Goal: Task Accomplishment & Management: Use online tool/utility

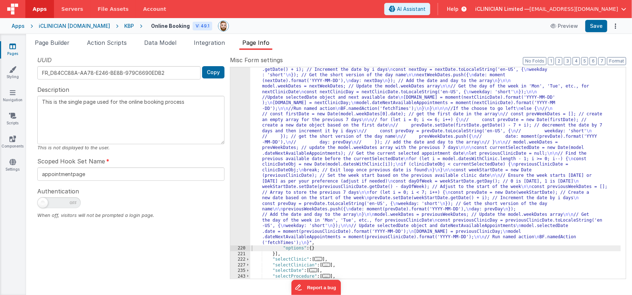
scroll to position [291, 0]
click at [18, 26] on div "Apps" at bounding box center [18, 25] width 13 height 7
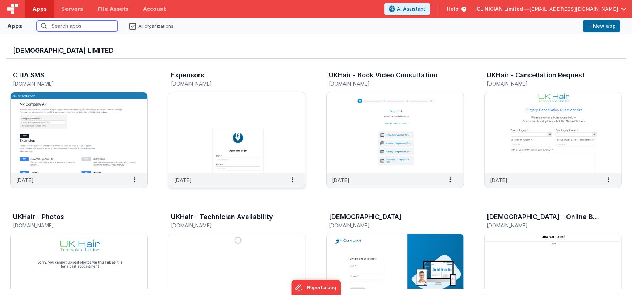
scroll to position [44, 0]
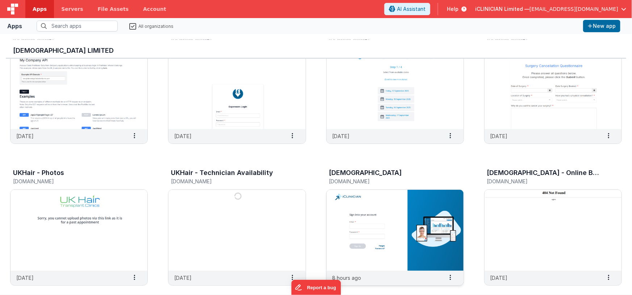
click at [408, 203] on img at bounding box center [395, 230] width 137 height 81
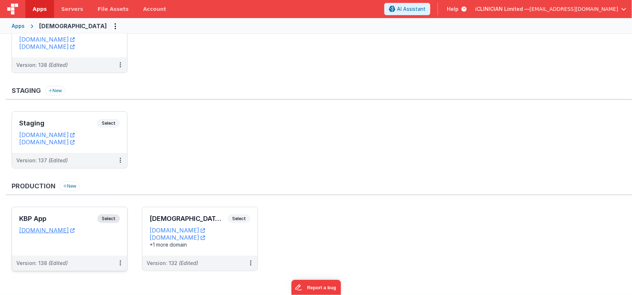
scroll to position [51, 0]
click at [77, 216] on h3 "KBP App" at bounding box center [58, 218] width 78 height 7
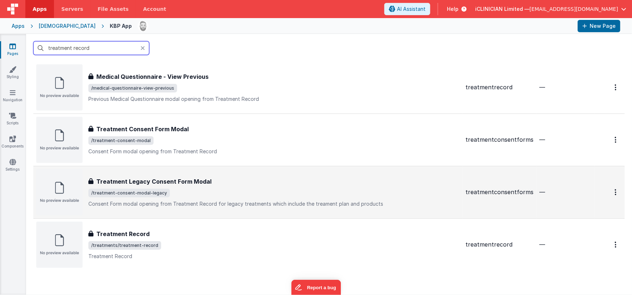
scroll to position [187, 0]
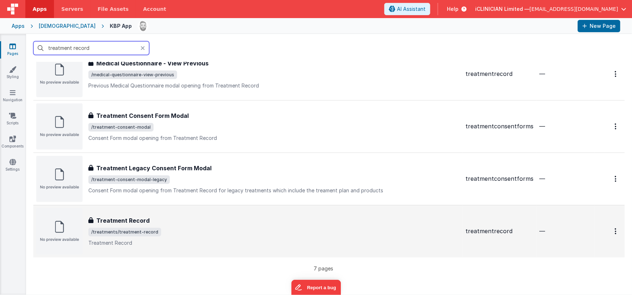
type input "treatment record"
click at [173, 221] on div "Treatment Record" at bounding box center [273, 221] width 371 height 9
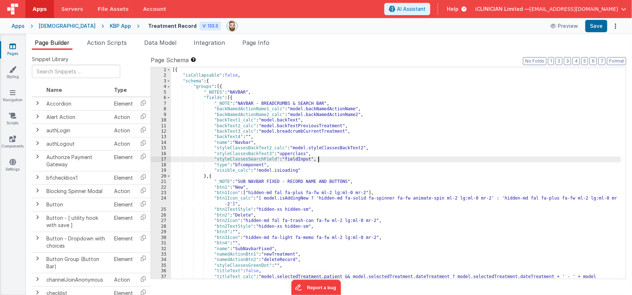
click at [390, 157] on div "[{ "isCollapsable" : false , "schema" : { "groups" : [{ "_NOTES" : "NAVBAR" , "…" at bounding box center [396, 181] width 450 height 229
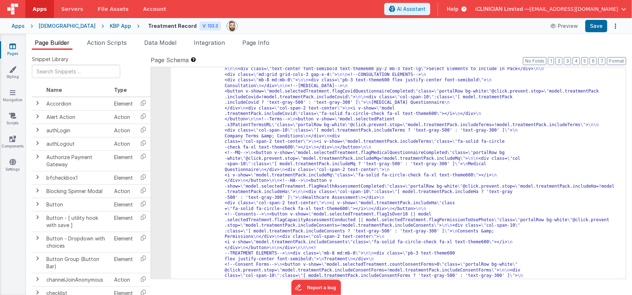
scroll to position [443, 0]
click at [586, 60] on button "5" at bounding box center [584, 61] width 7 height 8
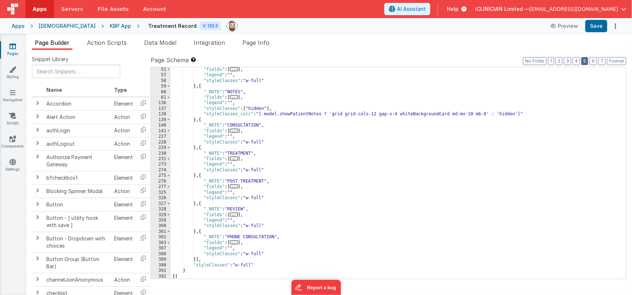
scroll to position [146, 0]
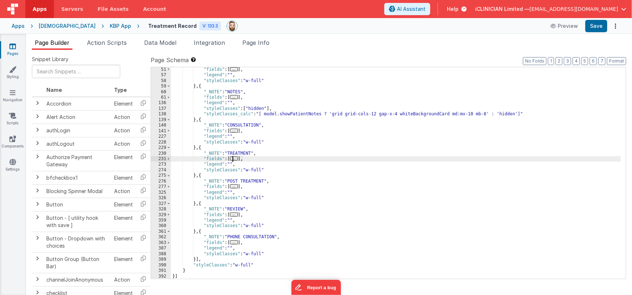
click at [237, 159] on span "..." at bounding box center [234, 159] width 8 height 4
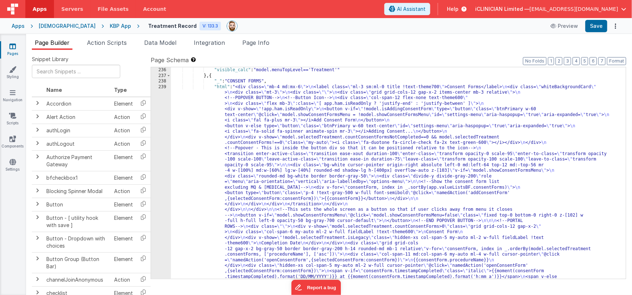
scroll to position [381, 0]
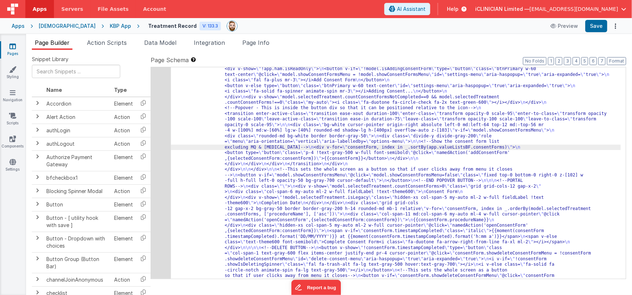
click at [158, 141] on div "239" at bounding box center [161, 206] width 20 height 324
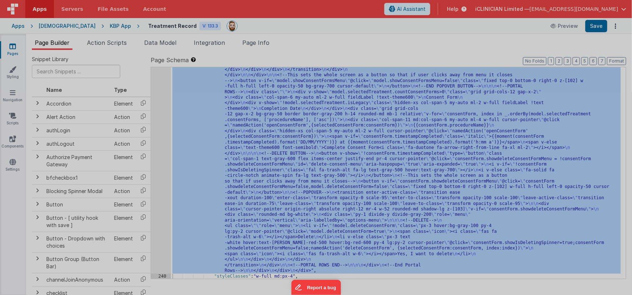
scroll to position [476, 0]
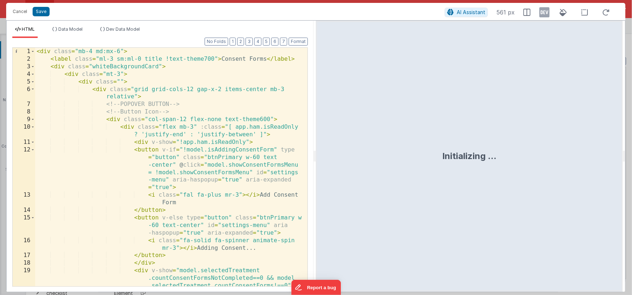
drag, startPoint x: 314, startPoint y: 158, endPoint x: 378, endPoint y: 156, distance: 64.5
click at [378, 156] on html "This will open a new tab and test the server conection. You may be prompted for…" at bounding box center [316, 147] width 632 height 295
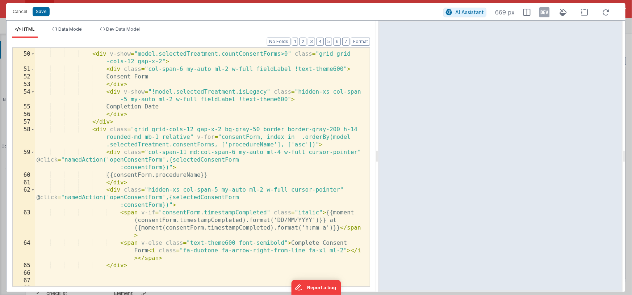
scroll to position [622, 0]
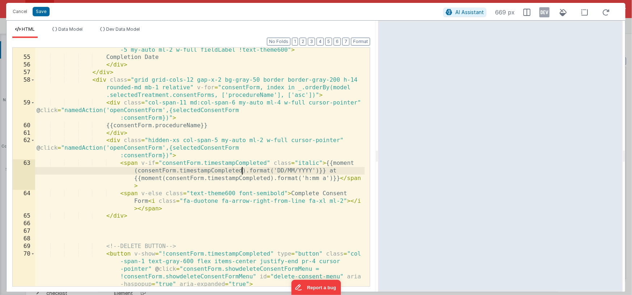
click at [242, 172] on div "< div v-show = "!model.selectedTreatment.isLegacy" class = "hidden-xs col-span …" at bounding box center [200, 173] width 330 height 269
click at [339, 179] on div "< div v-show = "!model.selectedTreatment.isLegacy" class = "hidden-xs col-span …" at bounding box center [200, 173] width 330 height 269
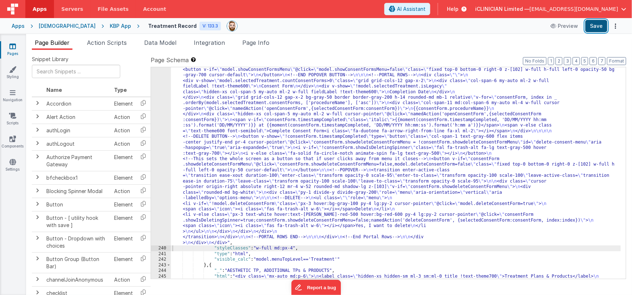
click at [592, 29] on button "Save" at bounding box center [596, 26] width 22 height 12
click at [55, 26] on div "[DEMOGRAPHIC_DATA]" at bounding box center [67, 25] width 57 height 7
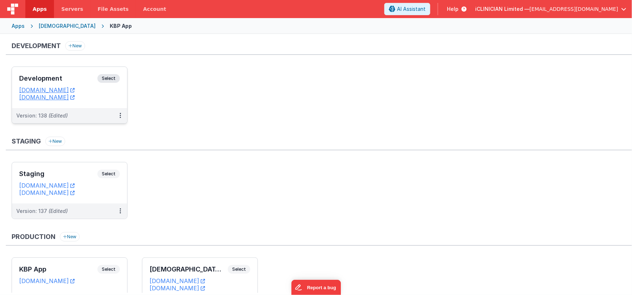
click at [76, 75] on h3 "Development" at bounding box center [58, 78] width 78 height 7
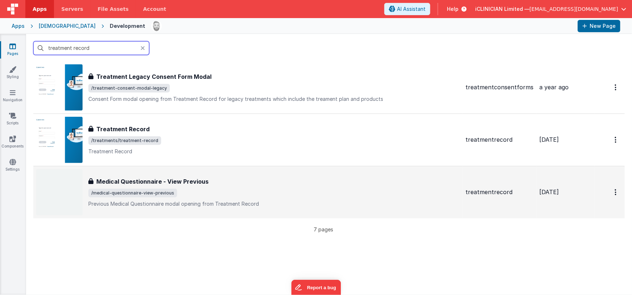
scroll to position [230, 0]
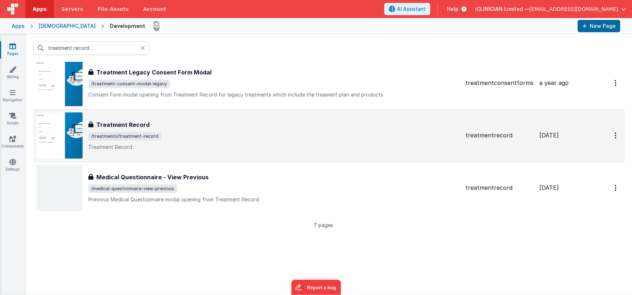
click at [172, 138] on span "/treatments/treatment-record" at bounding box center [273, 136] width 371 height 9
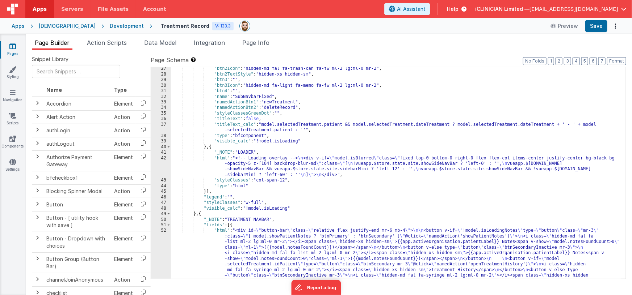
scroll to position [152, 0]
click at [587, 62] on button "5" at bounding box center [584, 61] width 7 height 8
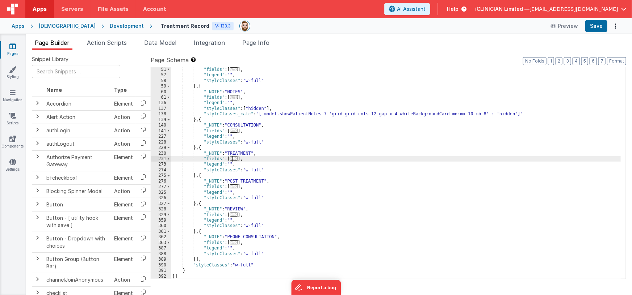
click at [238, 158] on span "..." at bounding box center [234, 159] width 8 height 4
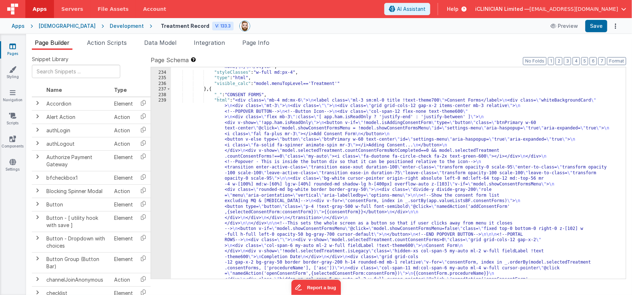
scroll to position [328, 0]
click at [295, 163] on div ""html" : "<div class= \" mb-4 md:mx-6 \" > \n <label class= \" ml-3 sm:ml-0 tit…" at bounding box center [396, 296] width 450 height 621
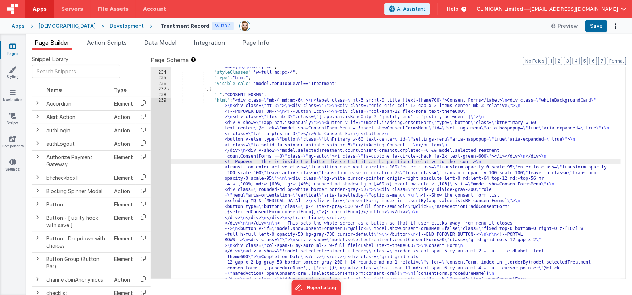
click at [166, 182] on div "233 234 235 236 237 238 239 240 241 242 243 244 245 246 247 248 249 250 251 252…" at bounding box center [161, 296] width 20 height 621
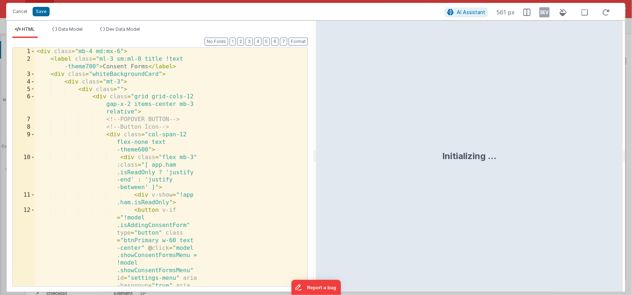
scroll to position [476, 0]
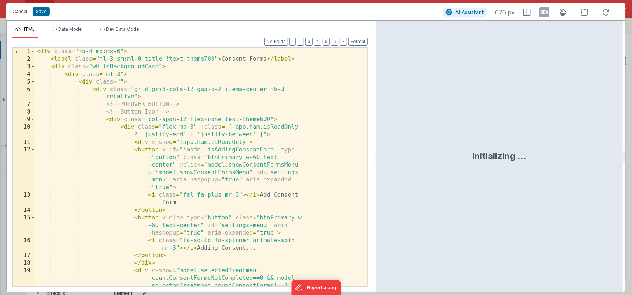
drag, startPoint x: 314, startPoint y: 160, endPoint x: 376, endPoint y: 156, distance: 61.3
click at [376, 156] on html "This will open a new tab and test the server conection. You may be prompted for…" at bounding box center [316, 147] width 632 height 295
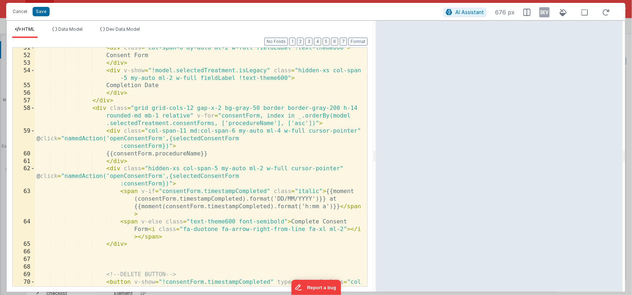
scroll to position [594, 0]
click at [243, 200] on div "< div class = "col-span-6 my-auto ml-2 w-full fieldLabel !text-theme600" > Cons…" at bounding box center [198, 186] width 327 height 284
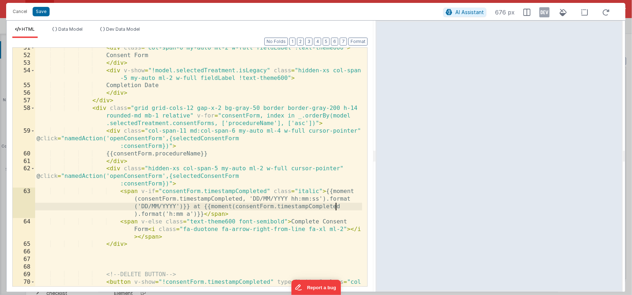
click at [338, 205] on div "< div class = "col-span-6 my-auto ml-2 w-full fieldLabel !text-theme600" > Cons…" at bounding box center [198, 186] width 327 height 284
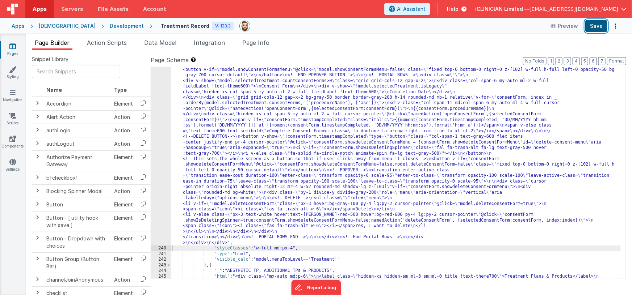
click at [592, 28] on button "Save" at bounding box center [596, 26] width 22 height 12
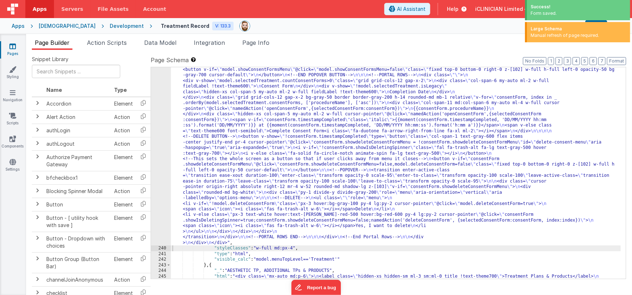
click at [53, 27] on div "[DEMOGRAPHIC_DATA]" at bounding box center [67, 25] width 57 height 7
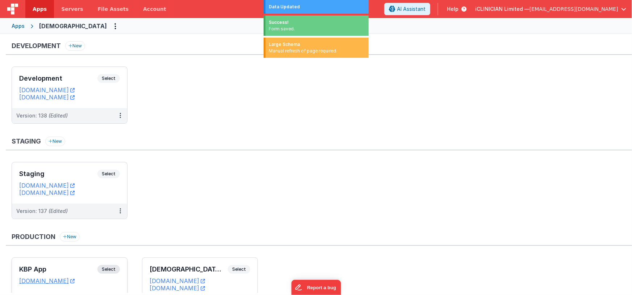
click at [77, 269] on h3 "KBP App" at bounding box center [58, 269] width 78 height 7
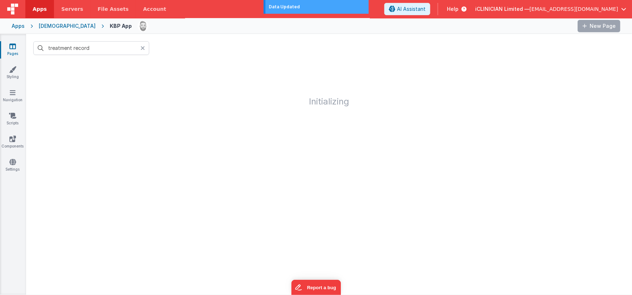
click at [143, 47] on icon at bounding box center [142, 48] width 4 height 6
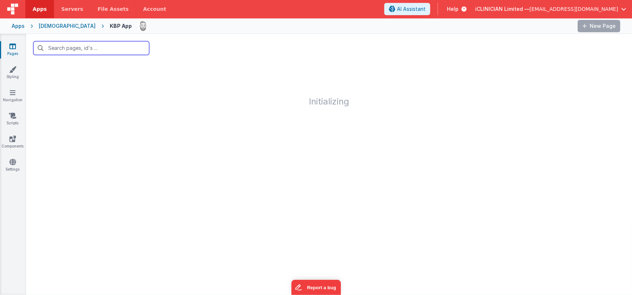
click at [104, 48] on input "text" at bounding box center [91, 48] width 116 height 14
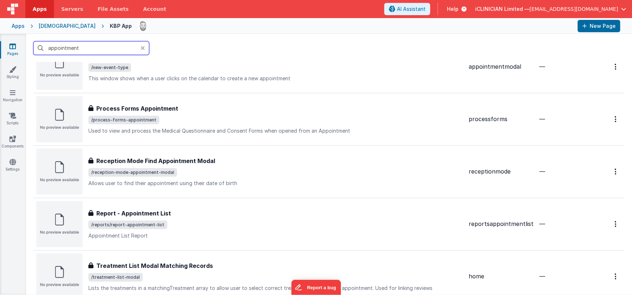
scroll to position [282, 0]
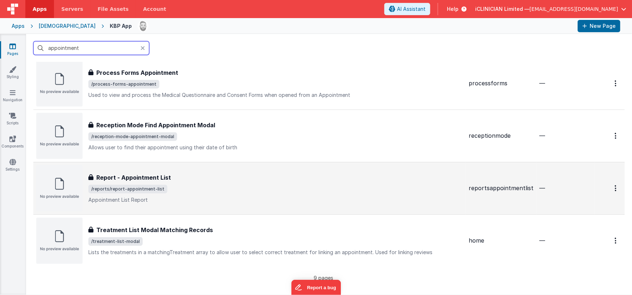
type input "appointment"
click at [197, 181] on div "Report - Appointment List Report - Appointment List /reports/report-appointment…" at bounding box center [275, 188] width 374 height 30
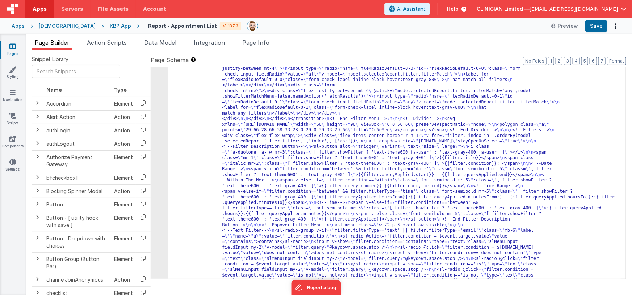
scroll to position [477, 0]
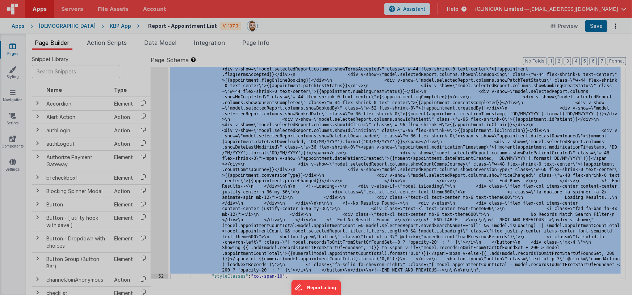
scroll to position [3587, 0]
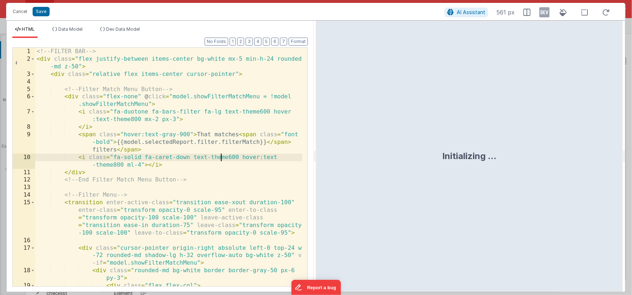
click at [220, 156] on div "<!-- FILTER BAR --> < div class = "flex justify-between items-center bg-white m…" at bounding box center [168, 186] width 267 height 277
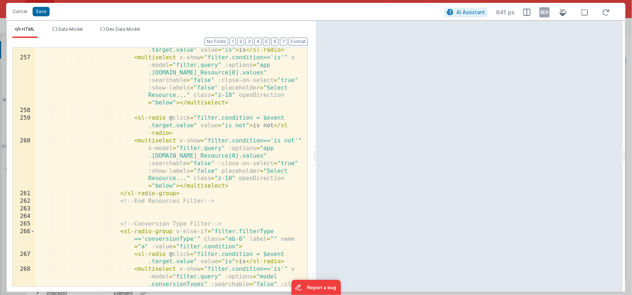
scroll to position [3302, 0]
click at [216, 160] on div "< sl-radio @ click = "filter.condition = $event .target.value" value = "is" > i…" at bounding box center [168, 191] width 267 height 307
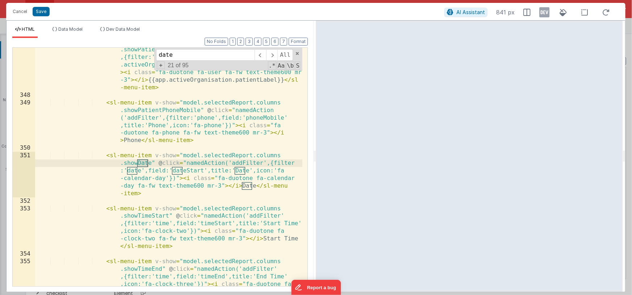
scroll to position [4413, 0]
type input "date"
click at [273, 53] on span at bounding box center [271, 55] width 11 height 12
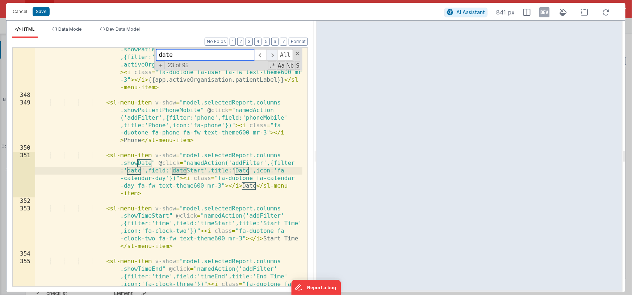
click at [273, 53] on span at bounding box center [271, 55] width 11 height 12
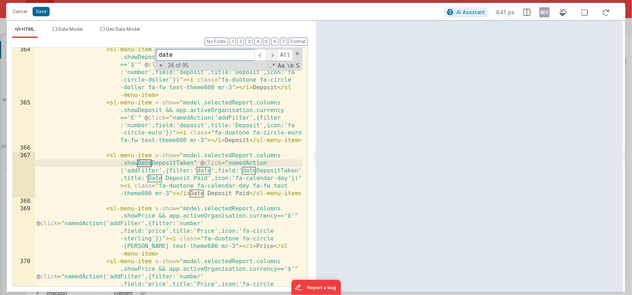
click at [273, 53] on span at bounding box center [271, 55] width 11 height 12
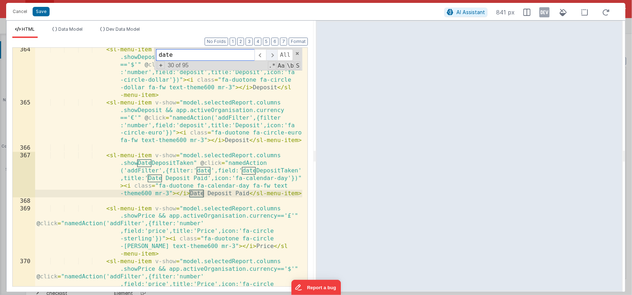
click at [273, 53] on span at bounding box center [271, 55] width 11 height 12
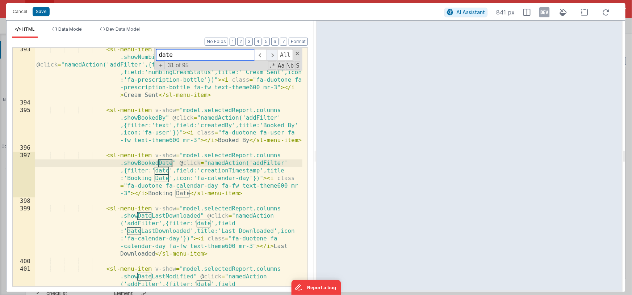
scroll to position [5490, 0]
click at [273, 53] on span at bounding box center [271, 55] width 11 height 12
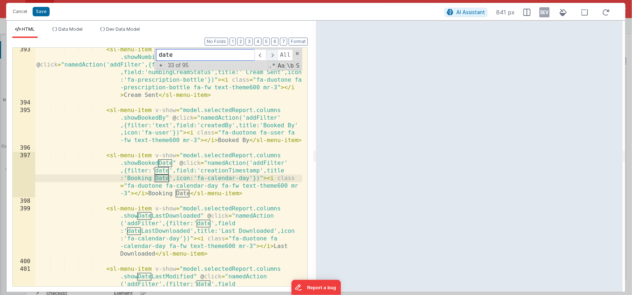
click at [273, 53] on span at bounding box center [271, 55] width 11 height 12
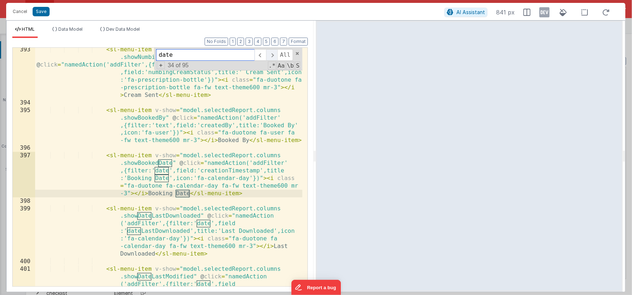
click at [273, 53] on span at bounding box center [271, 55] width 11 height 12
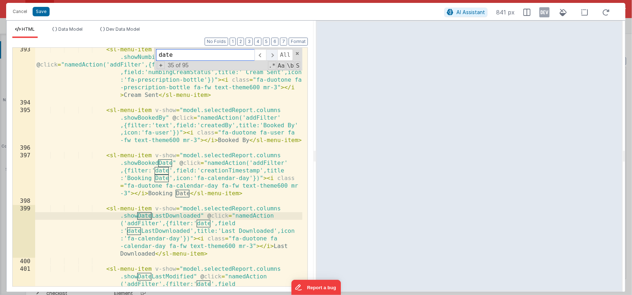
click at [273, 53] on span at bounding box center [271, 55] width 11 height 12
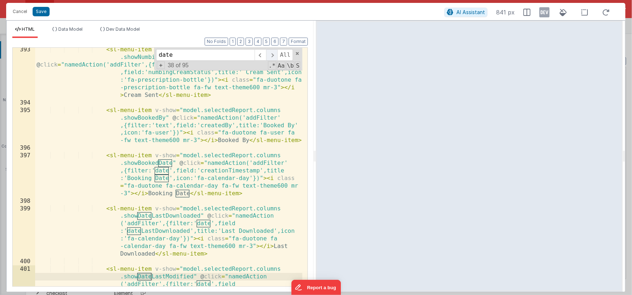
click at [273, 53] on span at bounding box center [271, 55] width 11 height 12
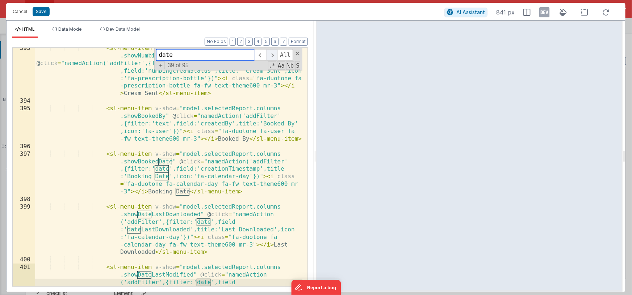
click at [273, 53] on span at bounding box center [271, 55] width 11 height 12
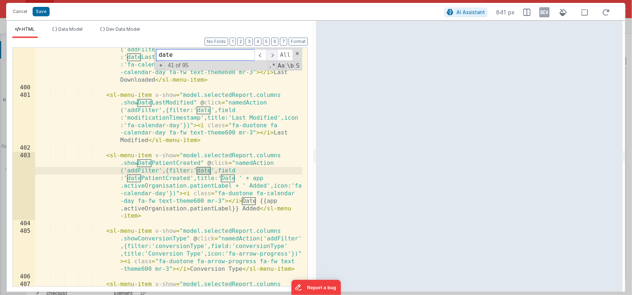
click at [273, 53] on span at bounding box center [271, 55] width 11 height 12
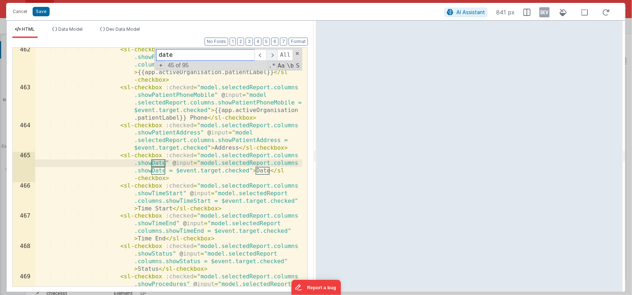
click at [273, 53] on span at bounding box center [271, 55] width 11 height 12
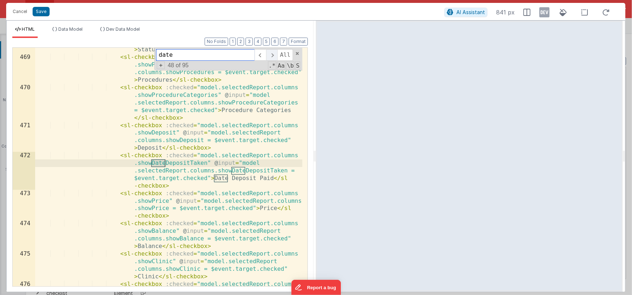
scroll to position [6460, 0]
click at [273, 53] on span at bounding box center [271, 55] width 11 height 12
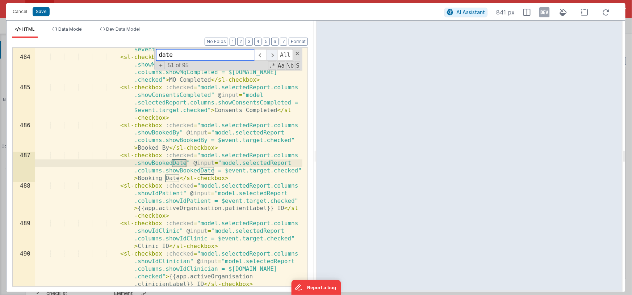
click at [273, 53] on span at bounding box center [271, 55] width 11 height 12
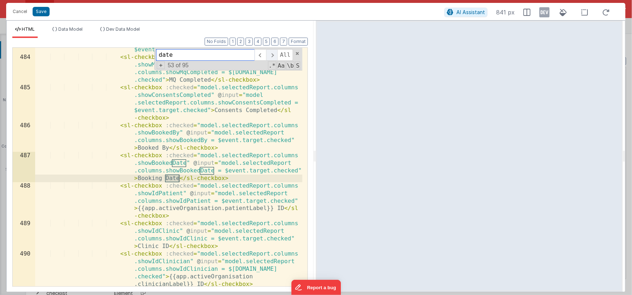
click at [273, 53] on span at bounding box center [271, 55] width 11 height 12
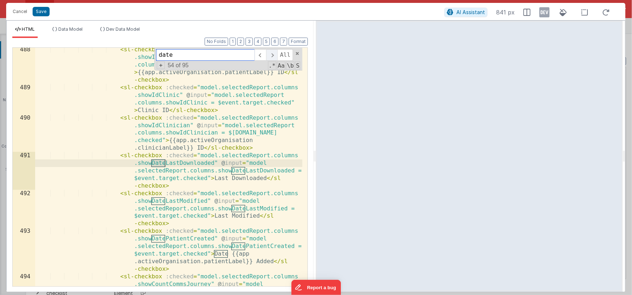
scroll to position [6955, 0]
click at [273, 53] on span at bounding box center [271, 55] width 11 height 12
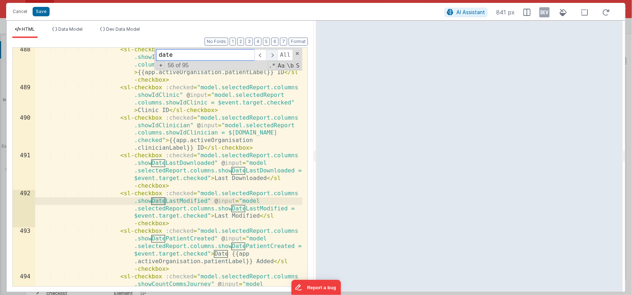
click at [273, 53] on span at bounding box center [271, 55] width 11 height 12
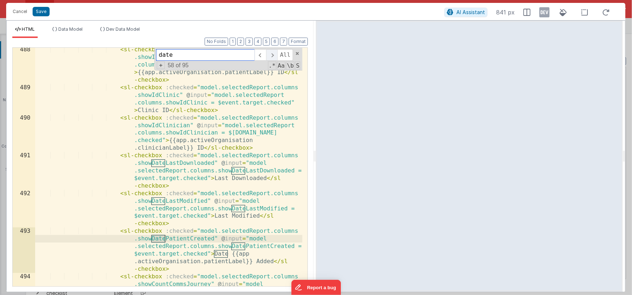
click at [273, 53] on span at bounding box center [271, 55] width 11 height 12
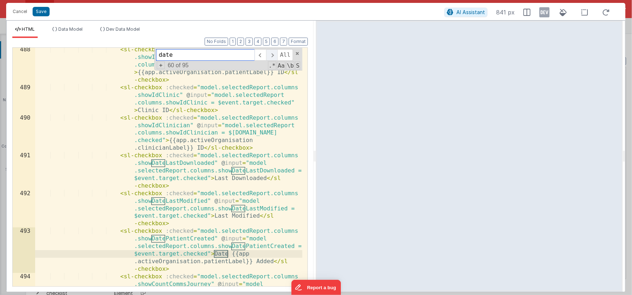
click at [273, 53] on span at bounding box center [271, 55] width 11 height 12
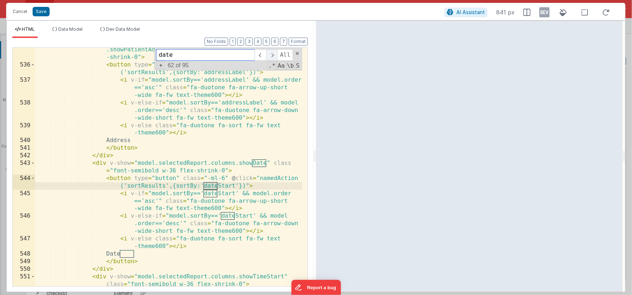
click at [273, 53] on span at bounding box center [271, 55] width 11 height 12
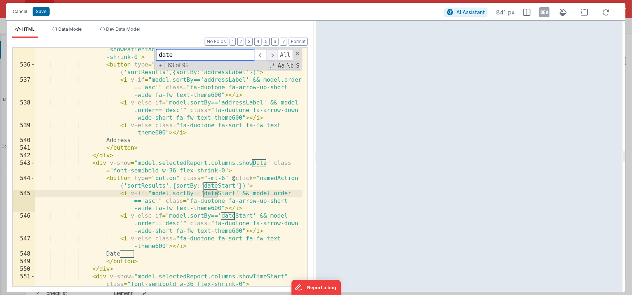
click at [273, 53] on span at bounding box center [271, 55] width 11 height 12
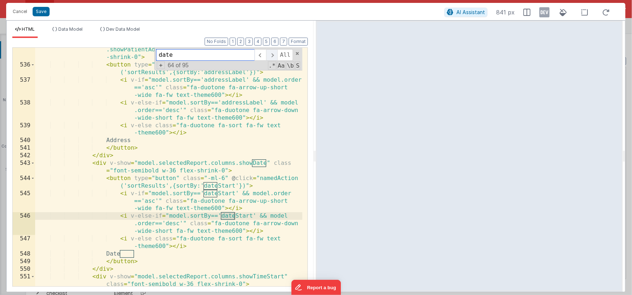
click at [273, 53] on span at bounding box center [271, 55] width 11 height 12
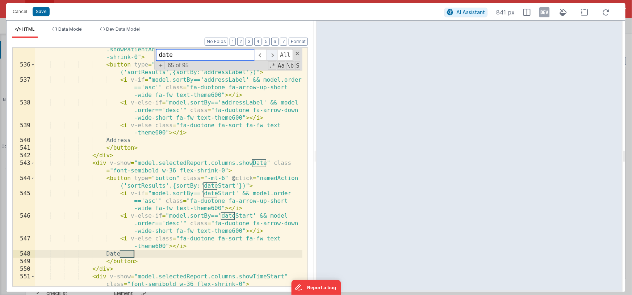
click at [273, 53] on span at bounding box center [271, 55] width 11 height 12
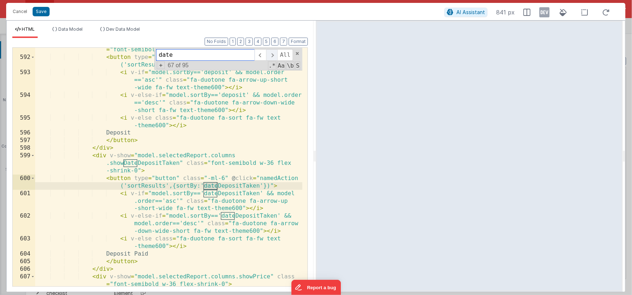
click at [273, 53] on span at bounding box center [271, 55] width 11 height 12
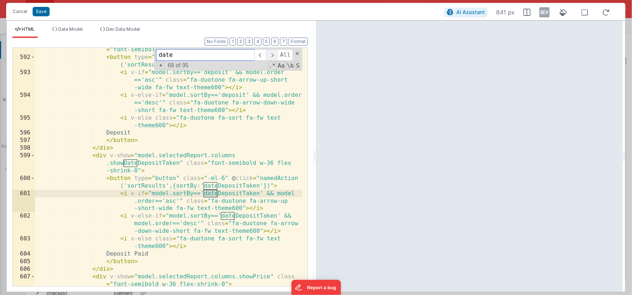
click at [273, 53] on span at bounding box center [271, 55] width 11 height 12
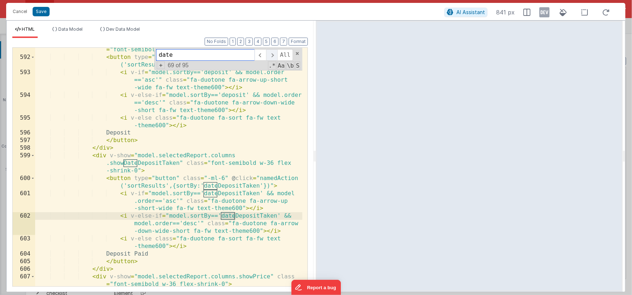
click at [273, 53] on span at bounding box center [271, 55] width 11 height 12
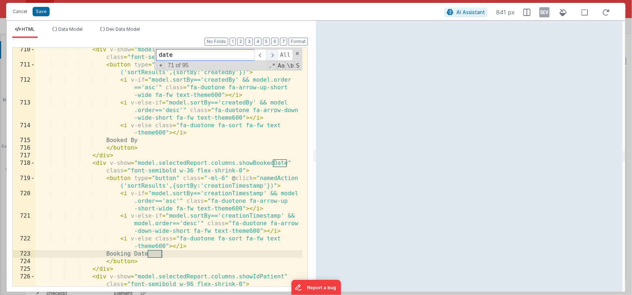
click at [273, 53] on span at bounding box center [271, 55] width 11 height 12
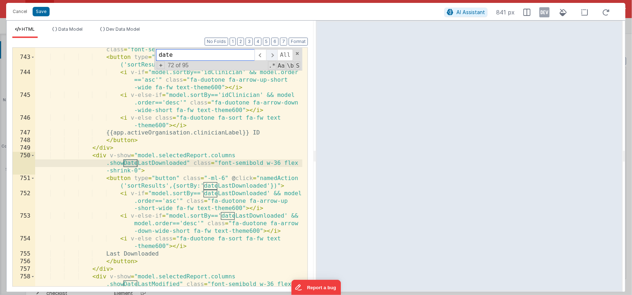
click at [273, 53] on span at bounding box center [271, 55] width 11 height 12
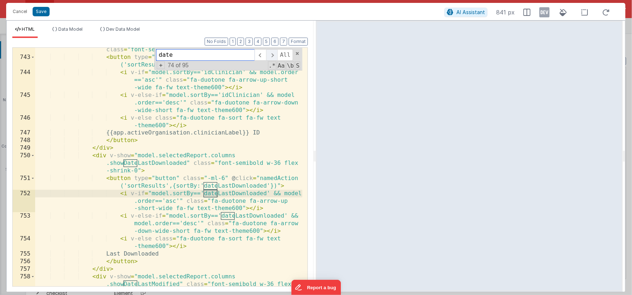
click at [273, 53] on span at bounding box center [271, 55] width 11 height 12
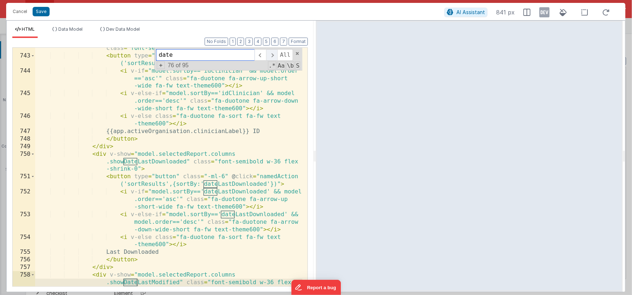
click at [273, 53] on span at bounding box center [271, 55] width 11 height 12
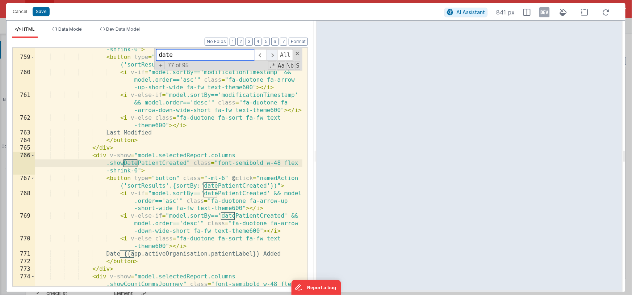
scroll to position [10114, 0]
click at [273, 53] on span at bounding box center [271, 55] width 11 height 12
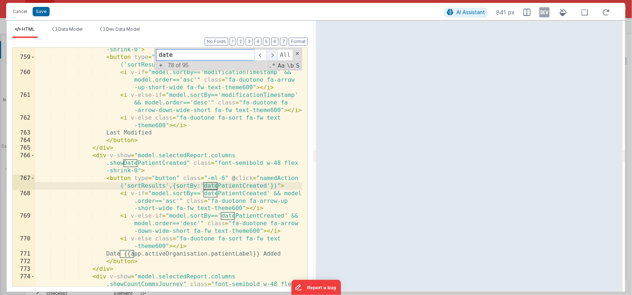
click at [273, 53] on span at bounding box center [271, 55] width 11 height 12
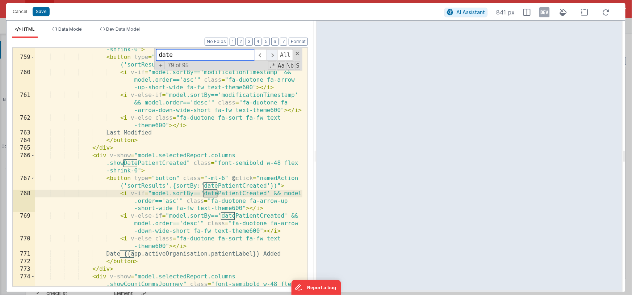
click at [273, 53] on span at bounding box center [271, 55] width 11 height 12
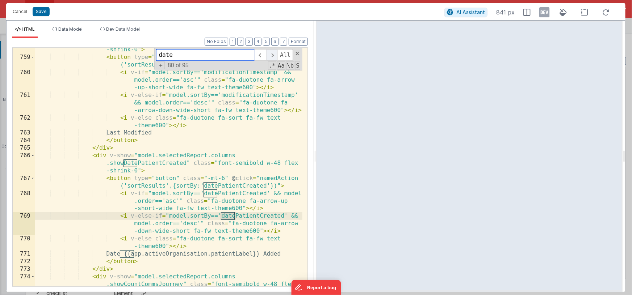
click at [273, 53] on span at bounding box center [271, 55] width 11 height 12
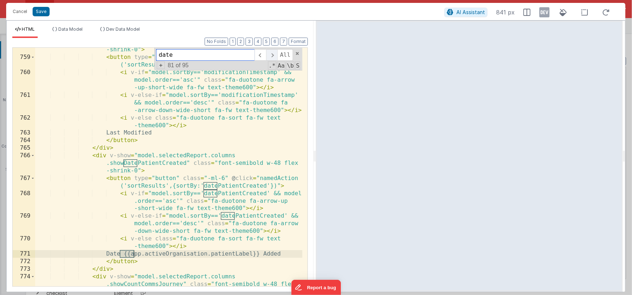
click at [273, 53] on span at bounding box center [271, 55] width 11 height 12
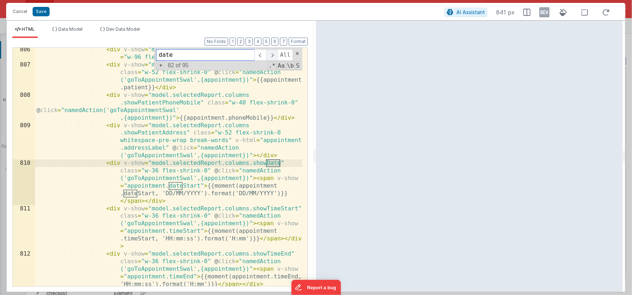
scroll to position [10649, 0]
click at [273, 53] on span at bounding box center [271, 55] width 11 height 12
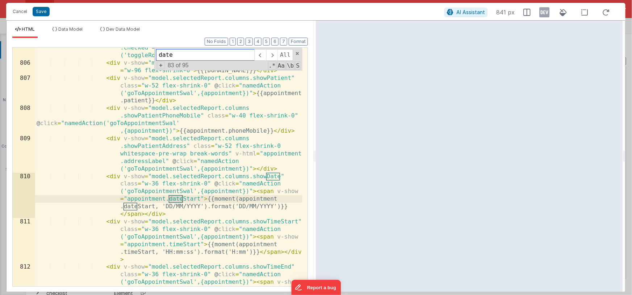
scroll to position [10639, 0]
click at [177, 199] on div "< sl-checkbox class = "w-16 text-center flex-shrink-0" :checked = "appointment.…" at bounding box center [168, 182] width 267 height 307
